Goal: Check status: Check status

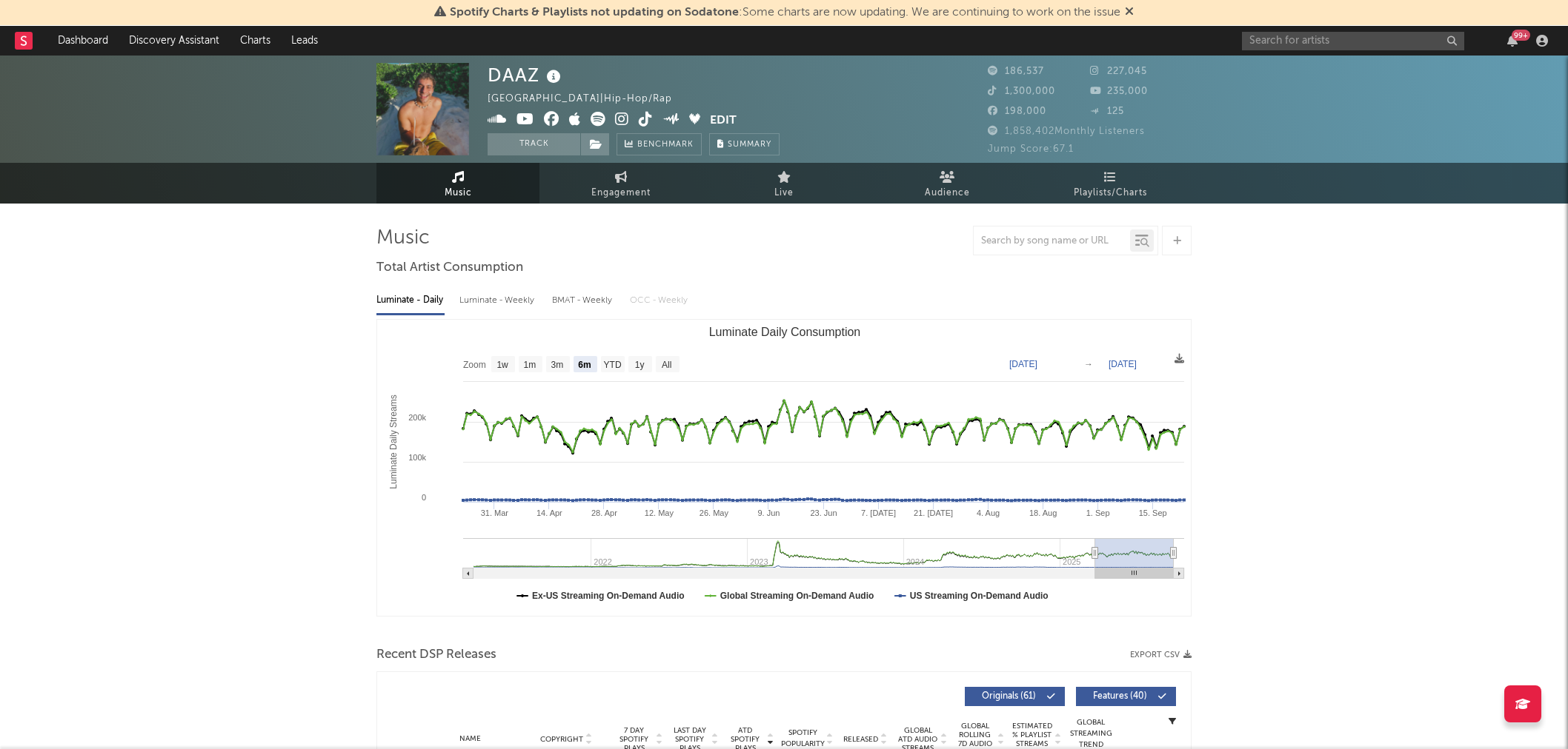
select select "6m"
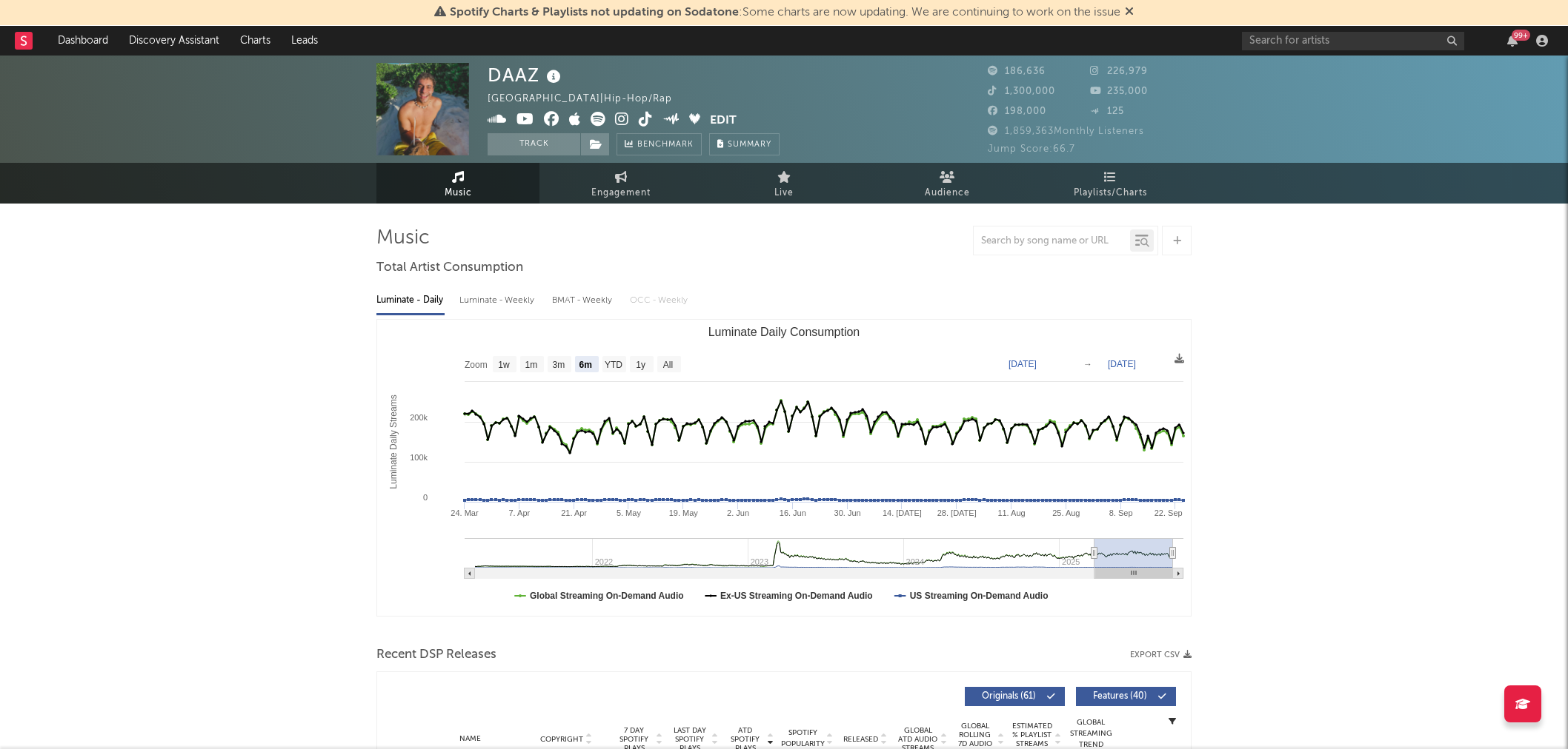
select select "6m"
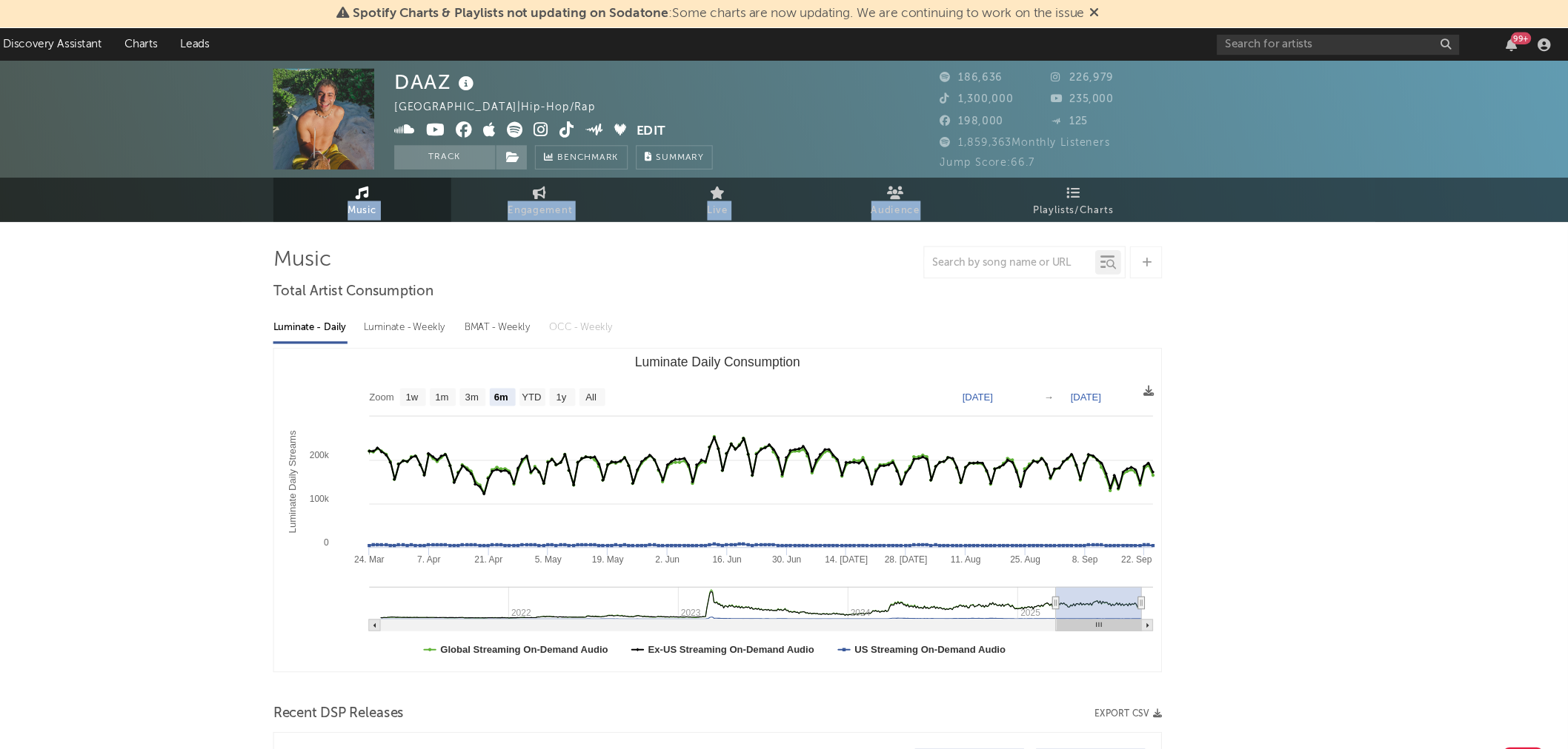
drag, startPoint x: 1075, startPoint y: 143, endPoint x: 1000, endPoint y: 157, distance: 76.3
click at [992, 157] on div "Jump Score: 66.7" at bounding box center [1089, 149] width 204 height 18
click at [1041, 151] on span "Jump Score: 66.7" at bounding box center [1031, 149] width 88 height 10
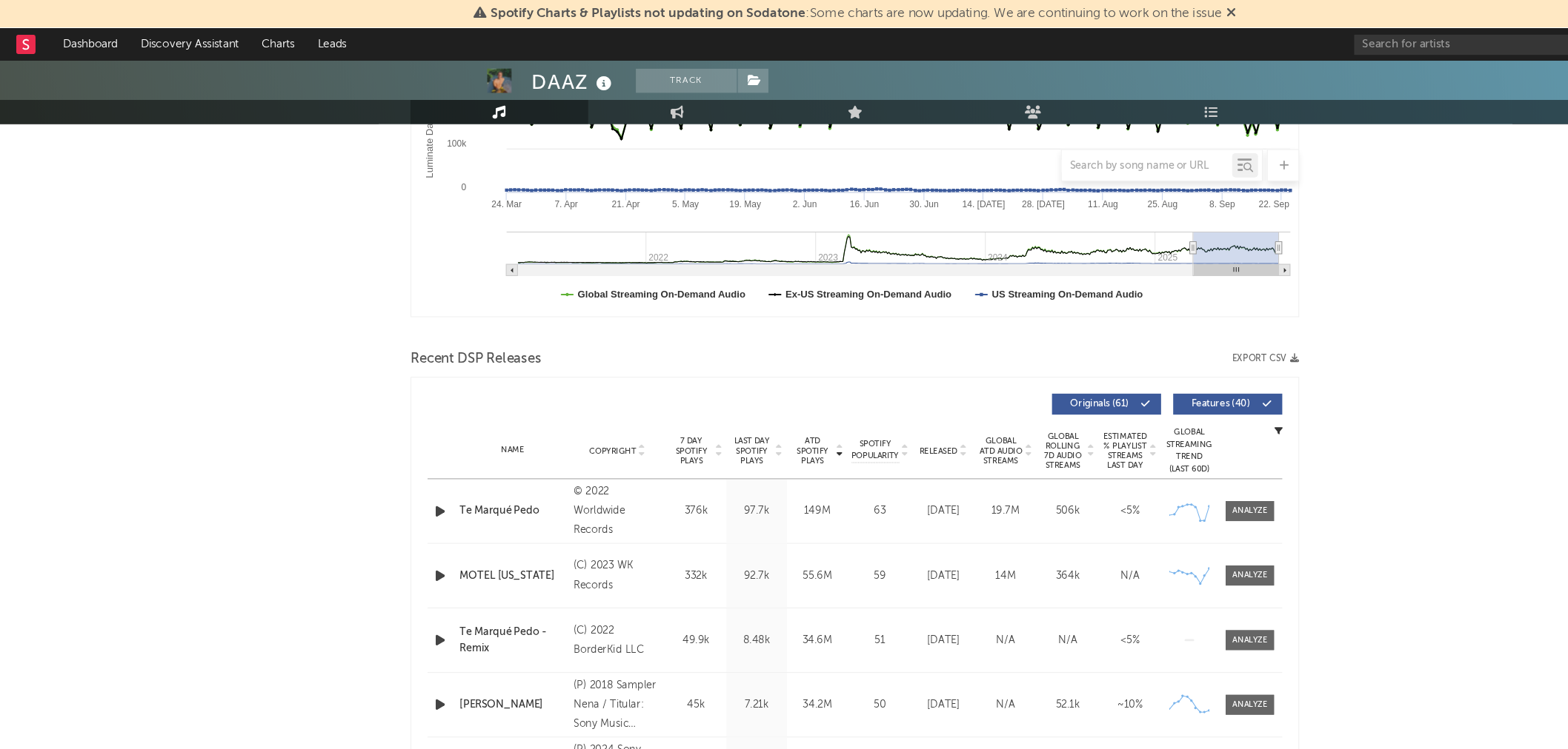
scroll to position [325, 0]
